Goal: Task Accomplishment & Management: Use online tool/utility

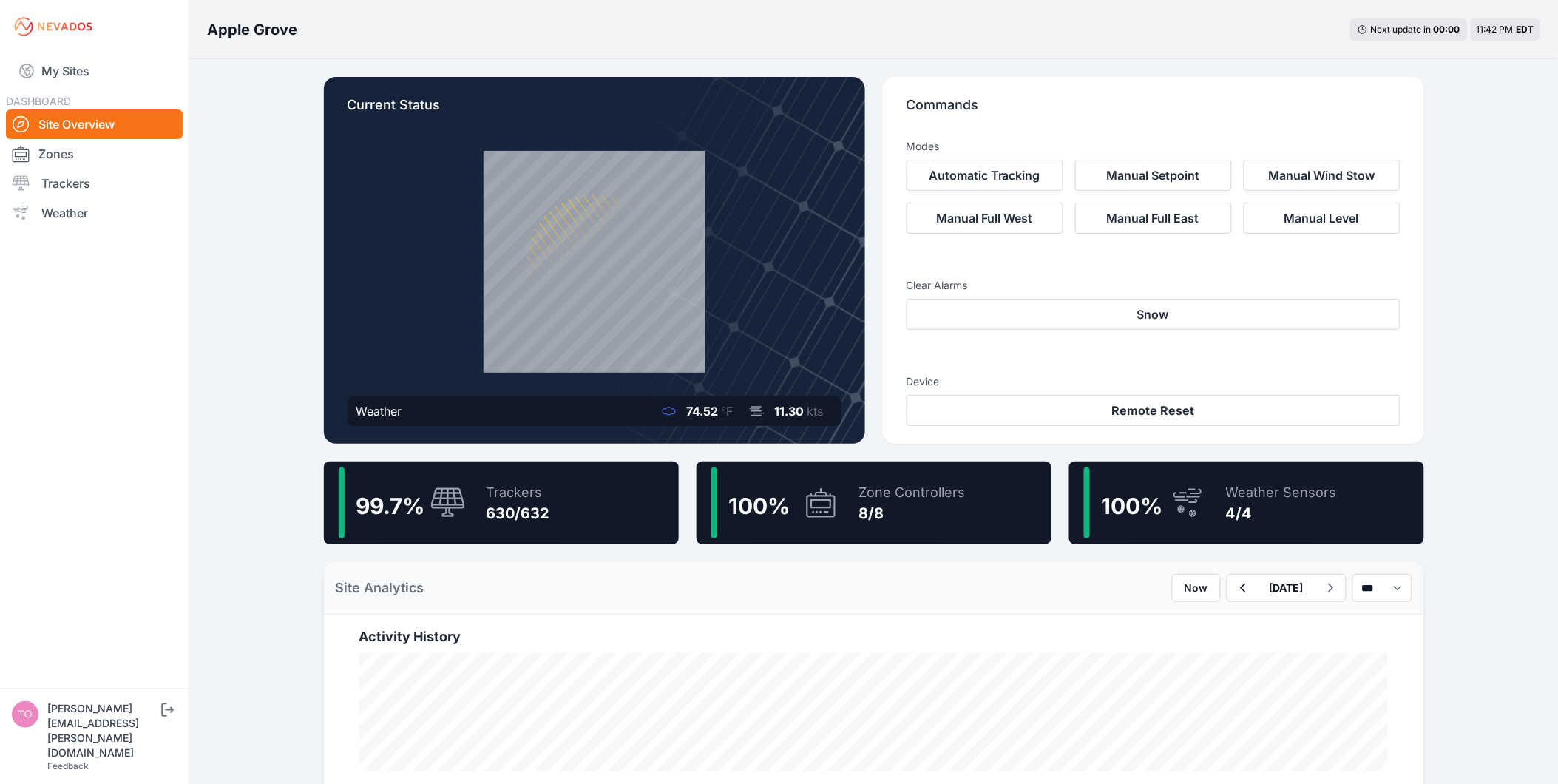
click at [587, 507] on div "99.7 % Trackers 630/632" at bounding box center [501, 503] width 355 height 82
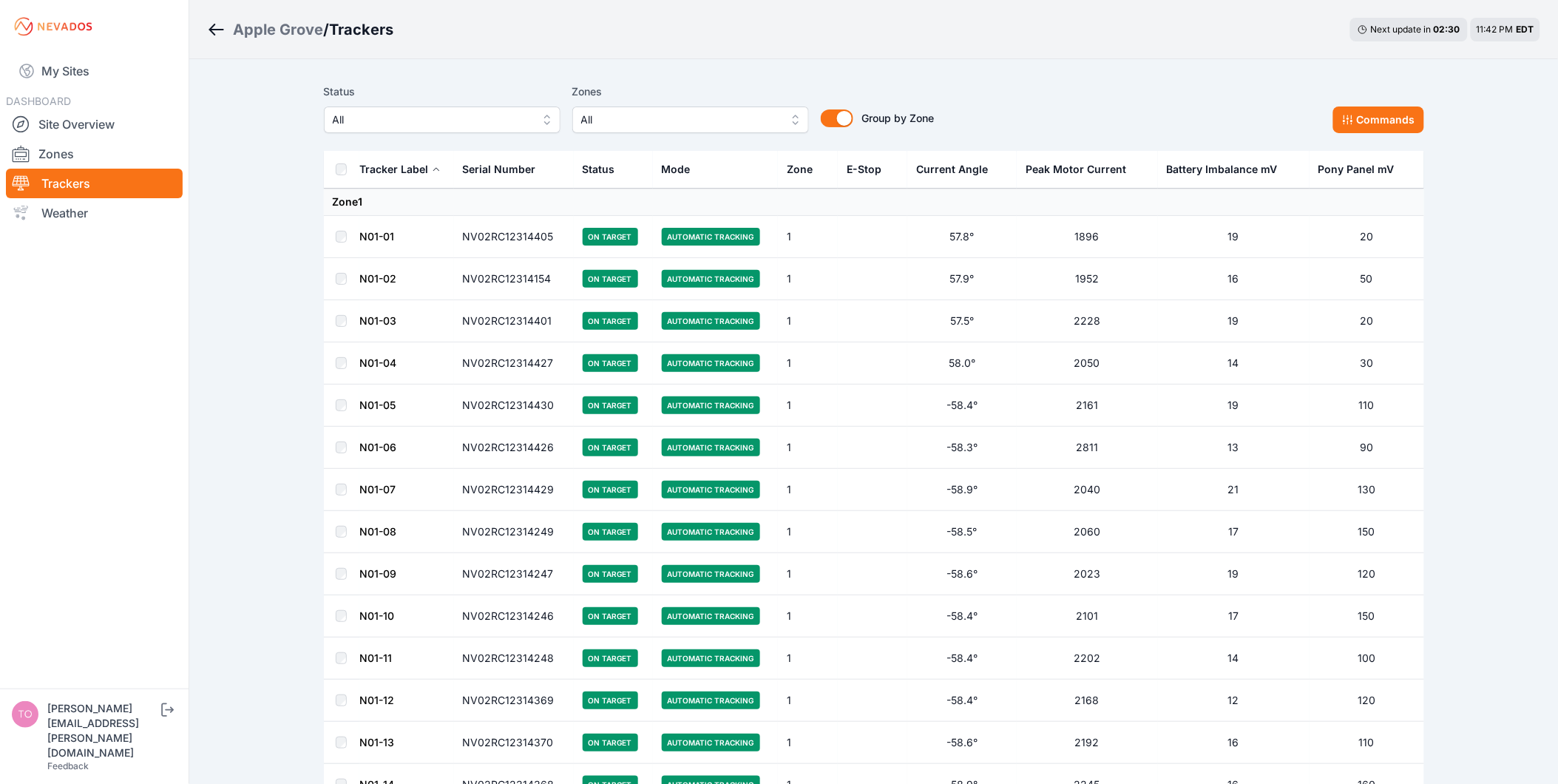
click at [519, 121] on span "All" at bounding box center [432, 120] width 198 height 17
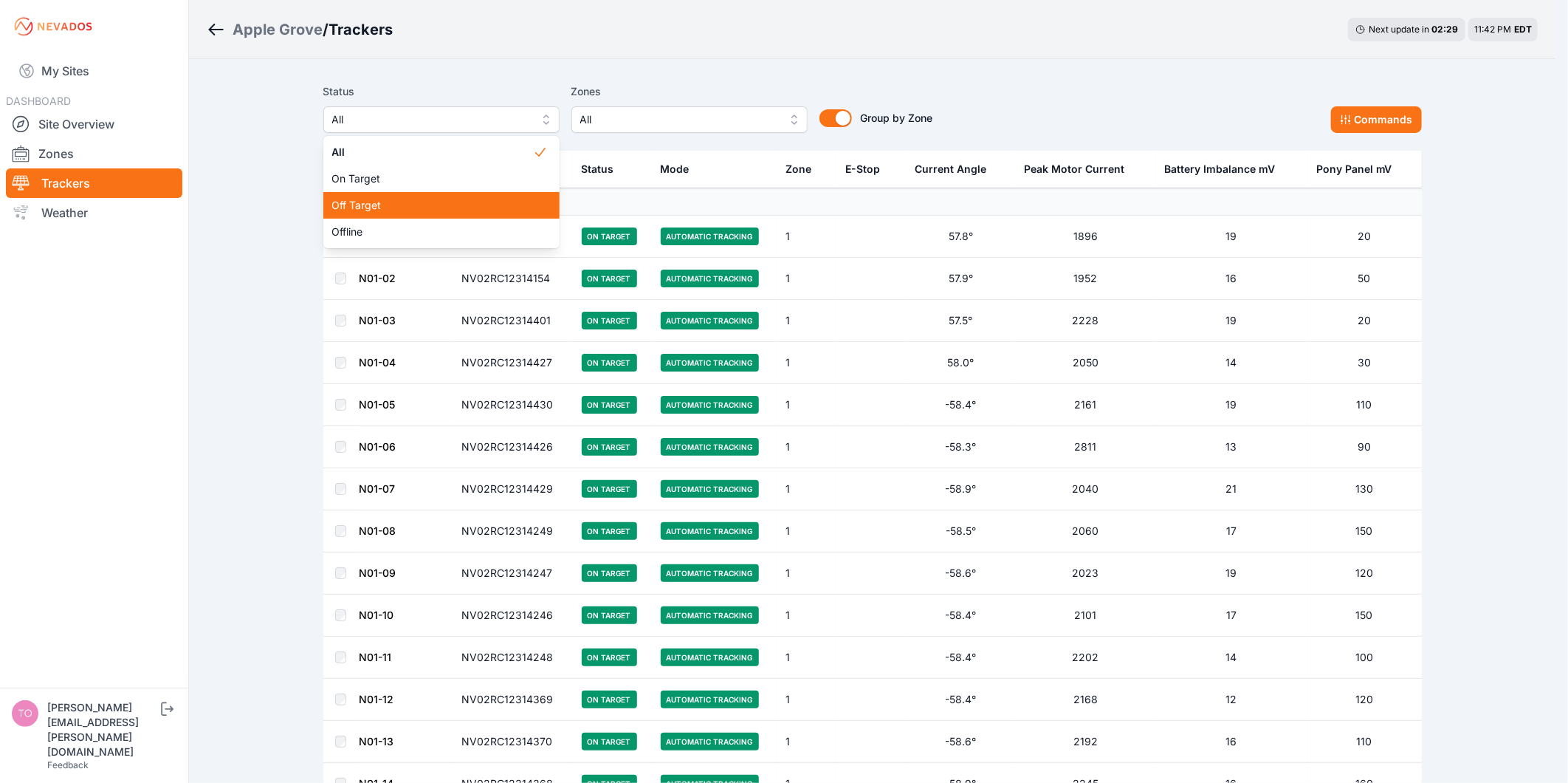
click at [520, 207] on span "Off Target" at bounding box center [433, 205] width 201 height 15
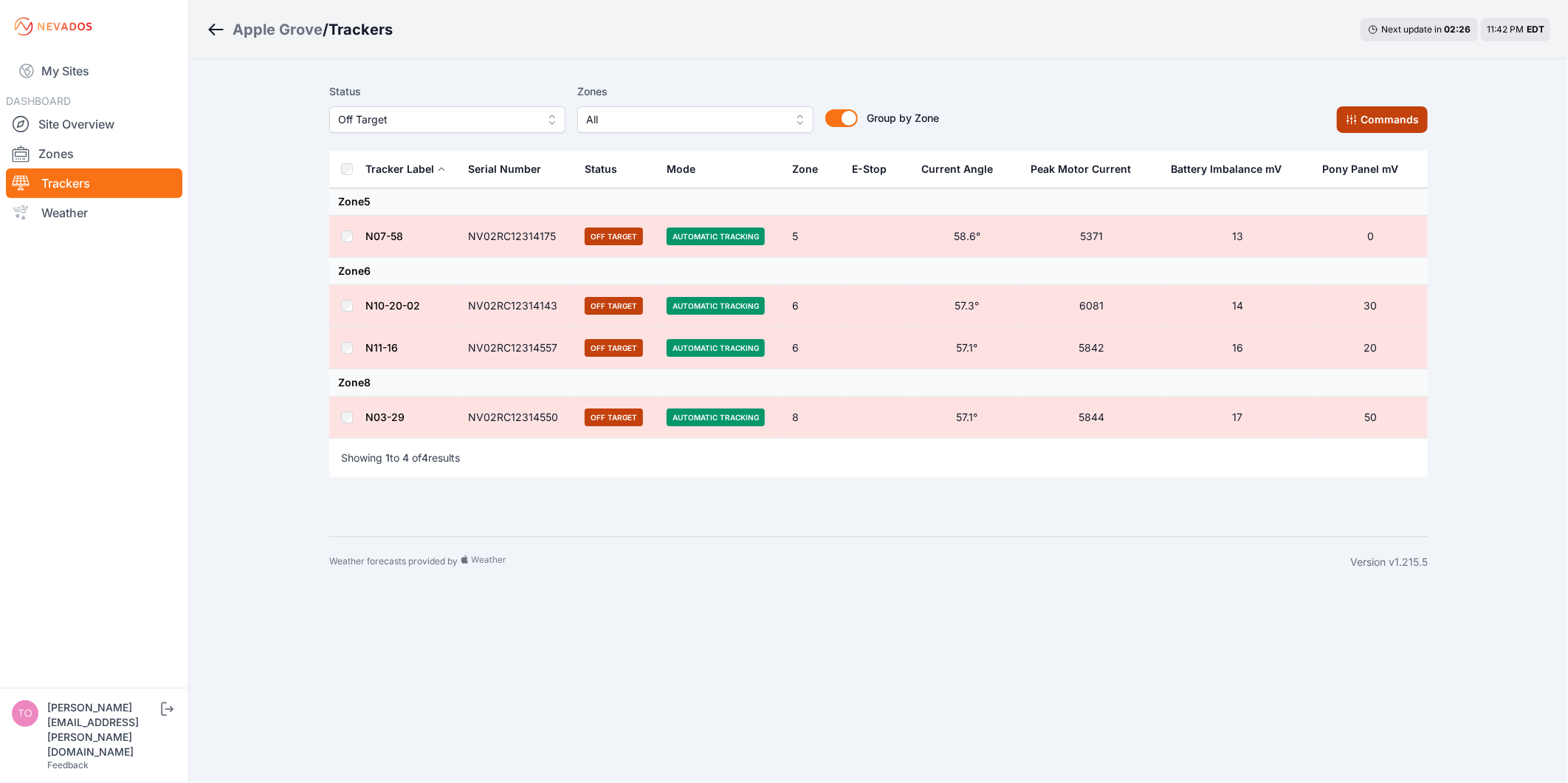
click at [1403, 124] on button "Commands" at bounding box center [1382, 120] width 91 height 27
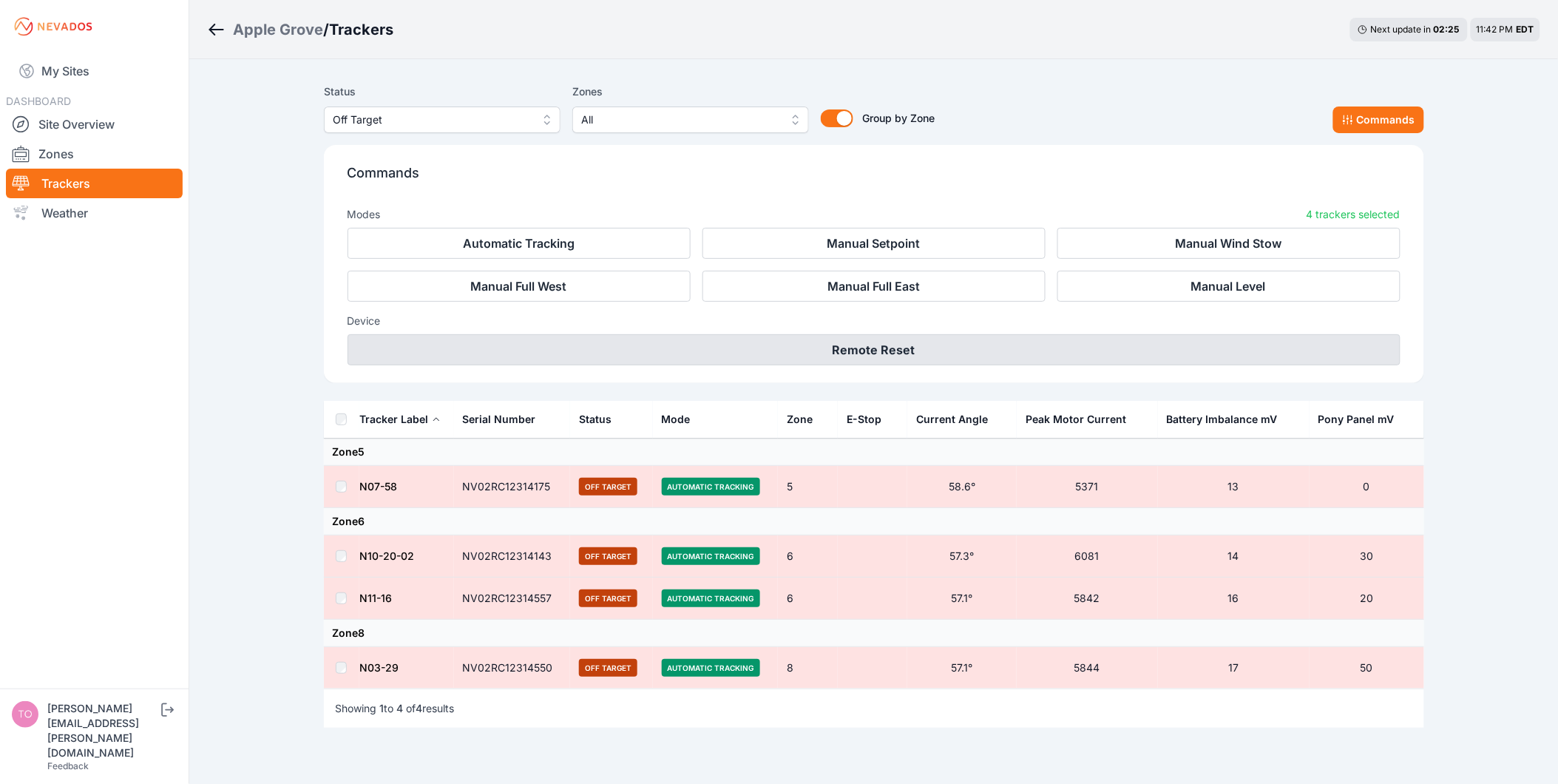
click at [955, 343] on button "Remote Reset" at bounding box center [874, 350] width 1053 height 31
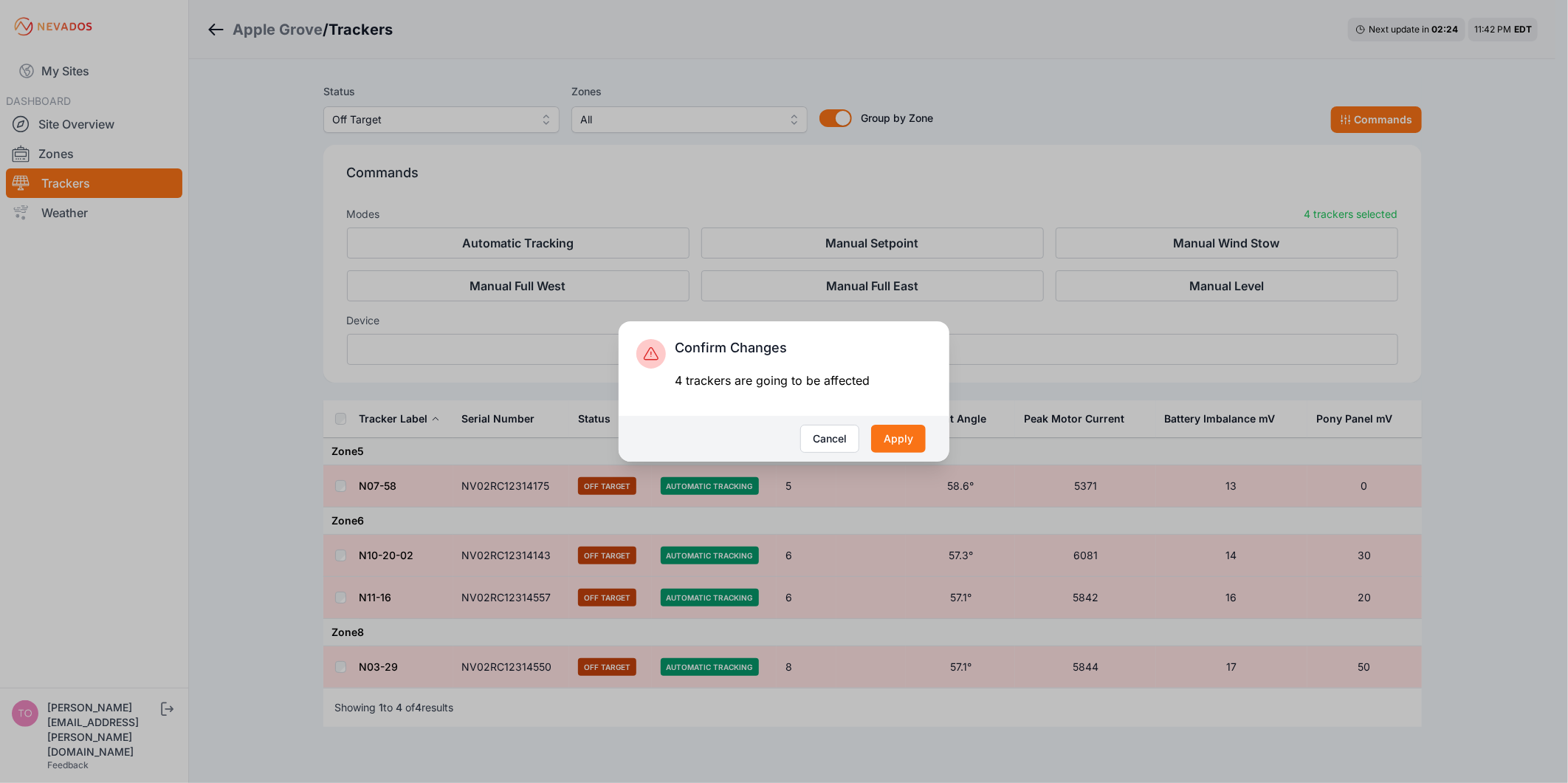
click at [924, 454] on div "Cancel Apply" at bounding box center [784, 439] width 331 height 46
click at [919, 443] on button "Apply" at bounding box center [898, 438] width 55 height 28
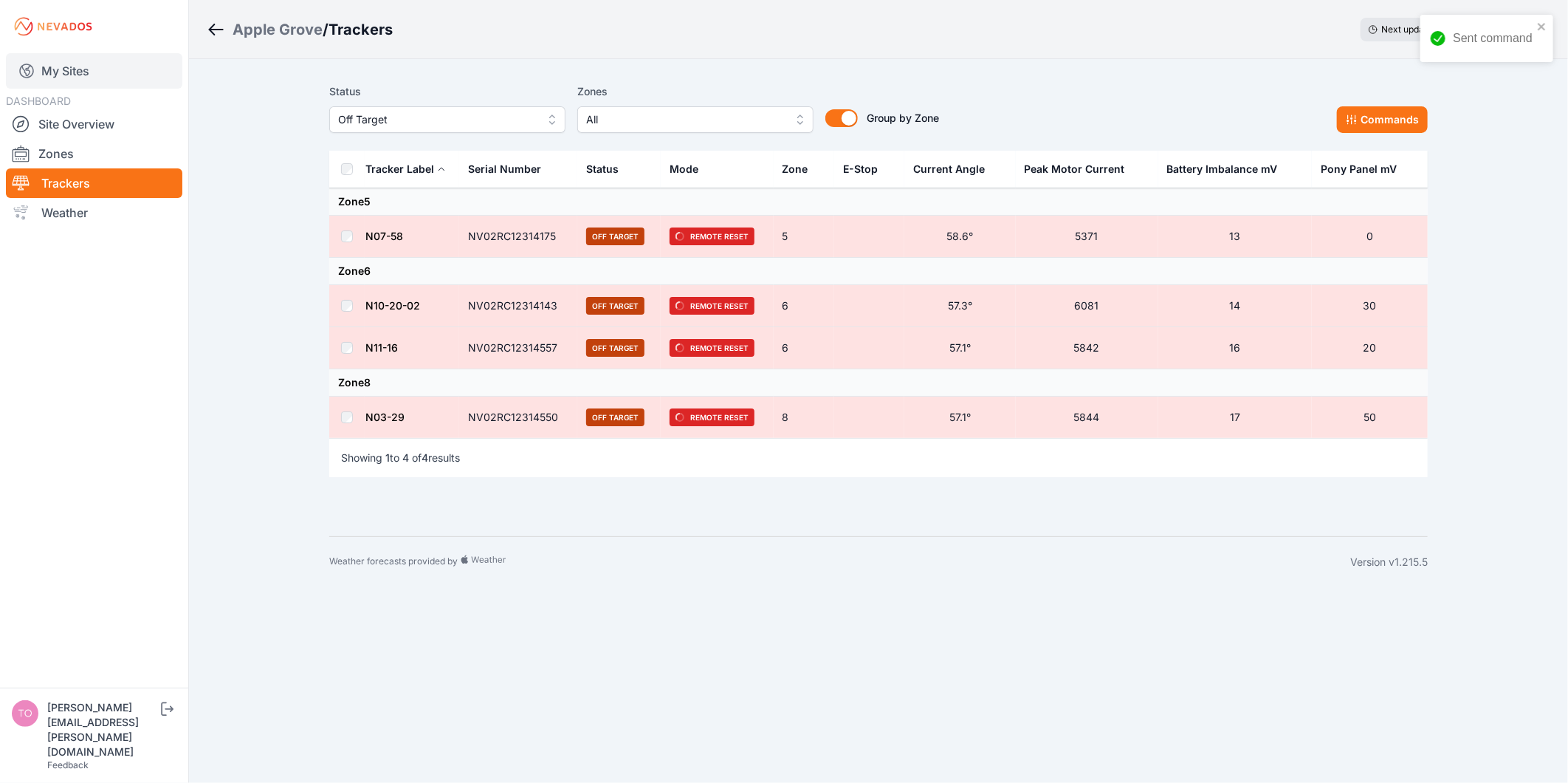
click at [104, 82] on link "My Sites" at bounding box center [93, 70] width 177 height 36
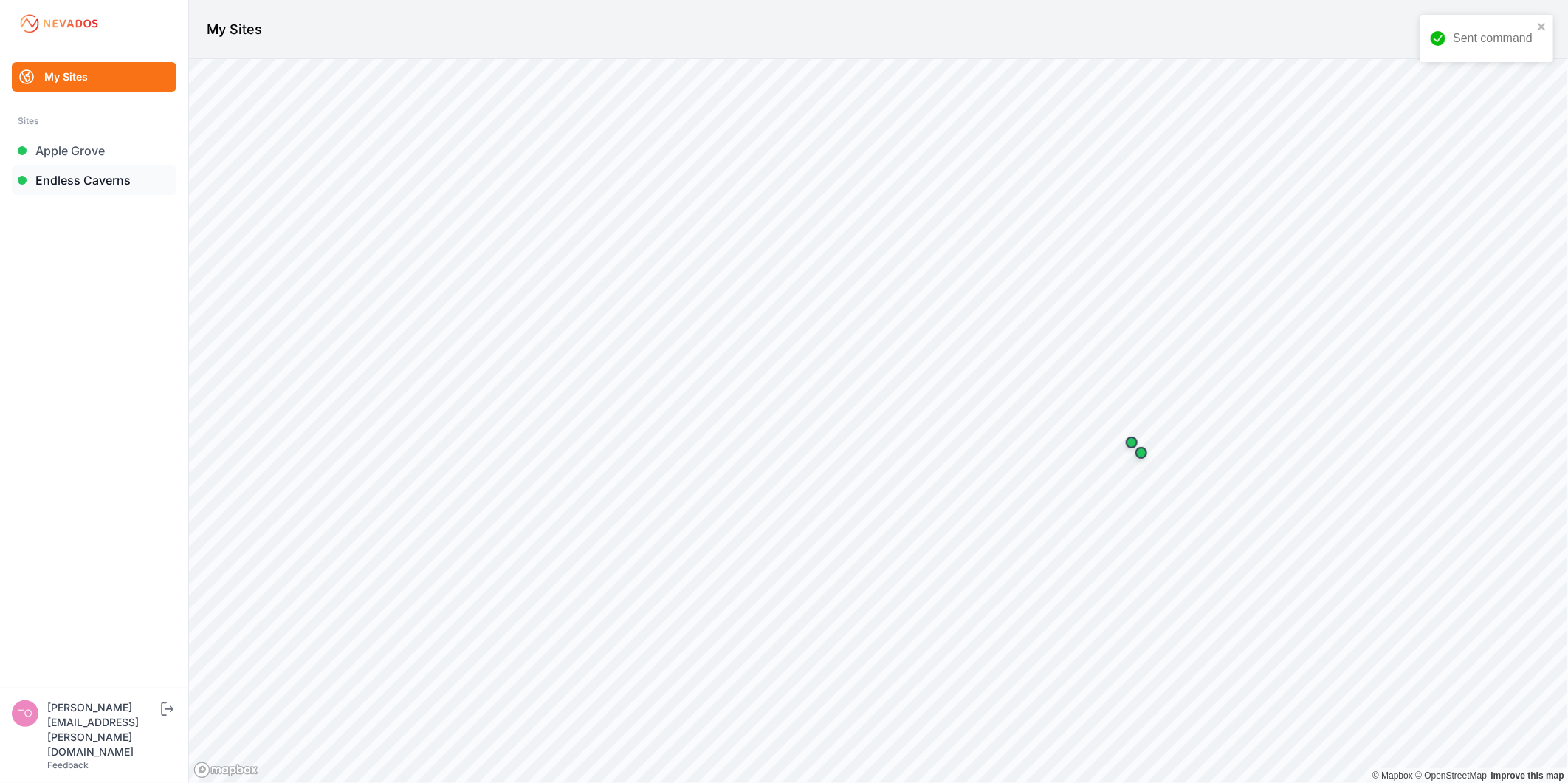
click at [112, 181] on link "Endless Caverns" at bounding box center [94, 180] width 165 height 29
